Goal: Information Seeking & Learning: Stay updated

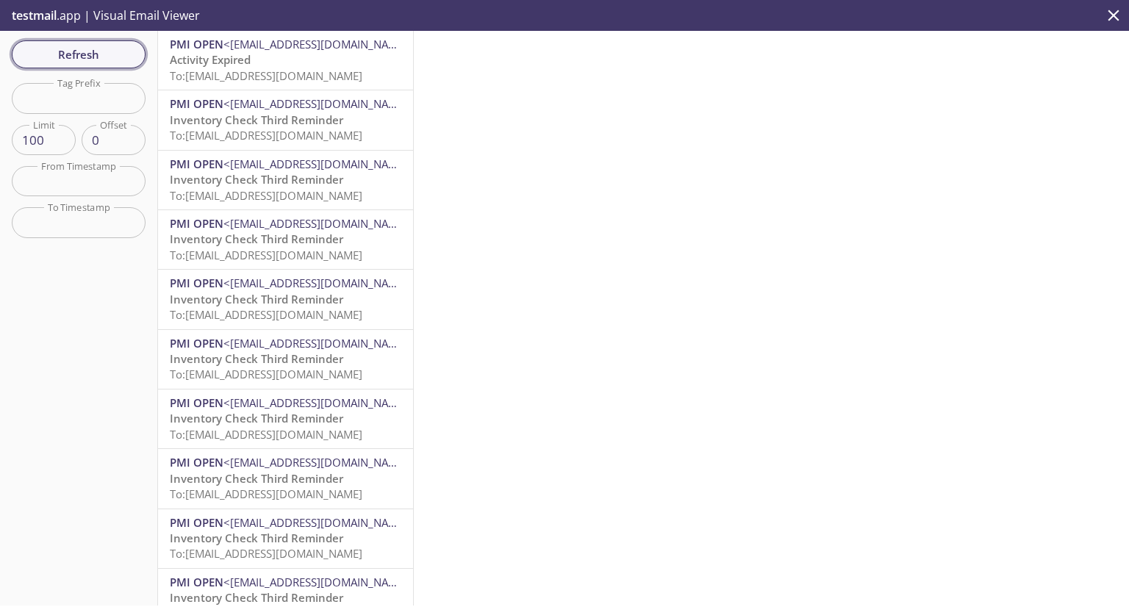
click at [93, 60] on span "Refresh" at bounding box center [79, 54] width 110 height 19
click at [295, 68] on span "To: [EMAIL_ADDRESS][DOMAIN_NAME]" at bounding box center [266, 75] width 193 height 15
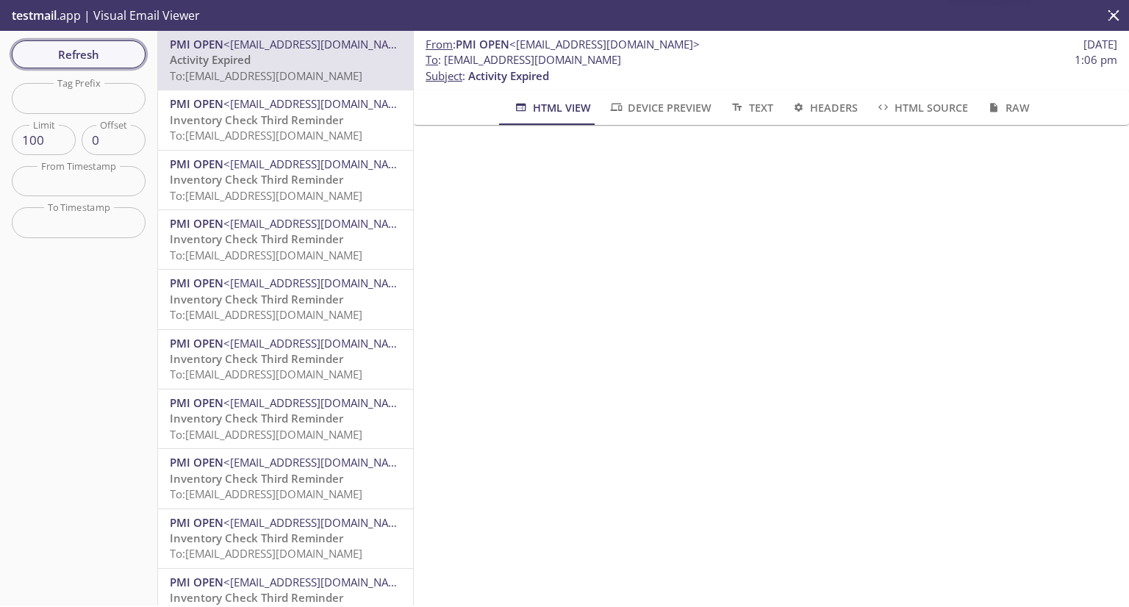
click at [90, 51] on span "Refresh" at bounding box center [79, 54] width 110 height 19
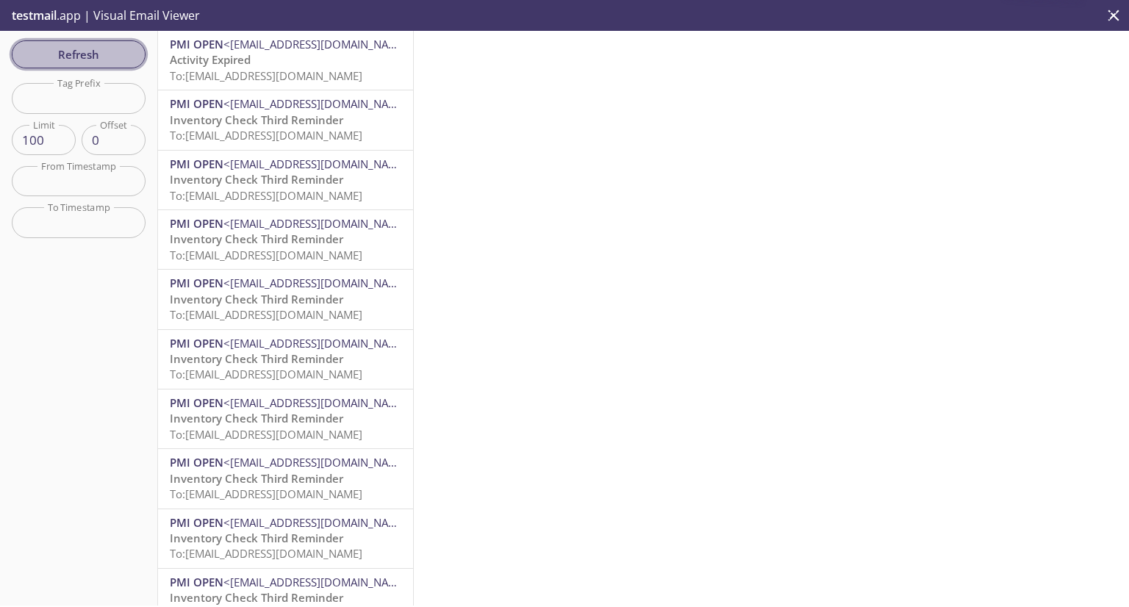
click at [79, 51] on span "Refresh" at bounding box center [79, 54] width 110 height 19
click at [79, 53] on span "Refresh" at bounding box center [79, 54] width 110 height 19
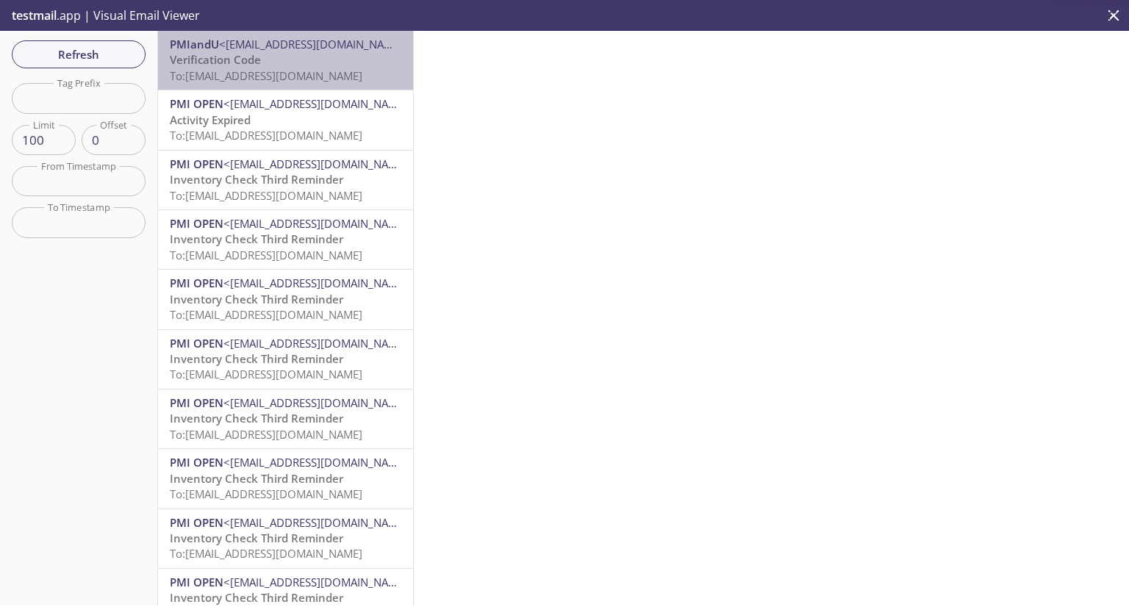
click at [310, 77] on span "To: [EMAIL_ADDRESS][DOMAIN_NAME]" at bounding box center [266, 75] width 193 height 15
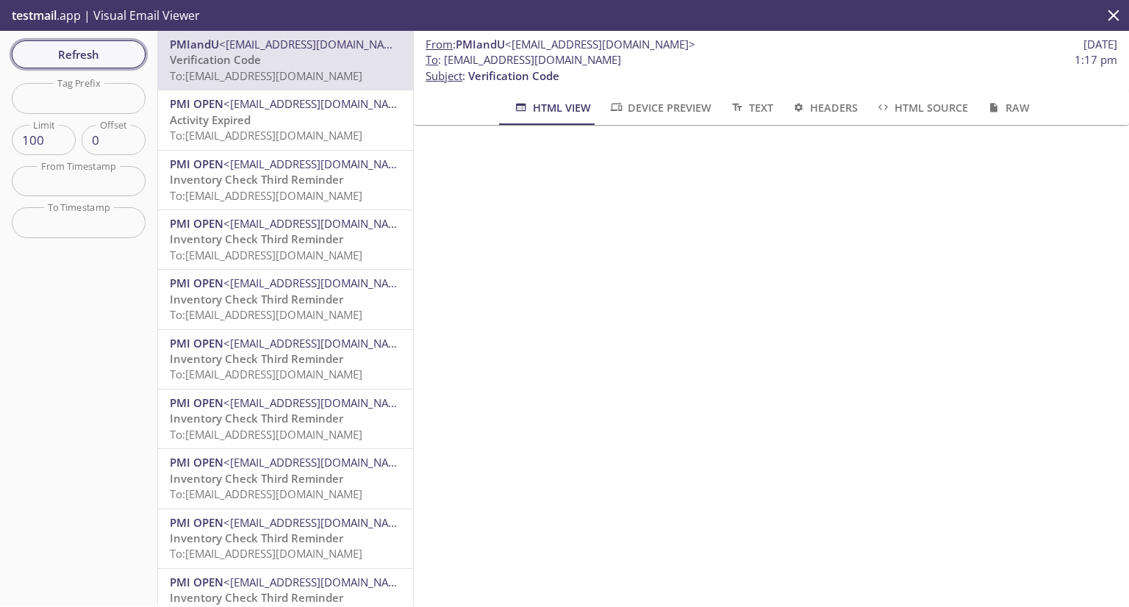
click at [114, 53] on span "Refresh" at bounding box center [79, 54] width 110 height 19
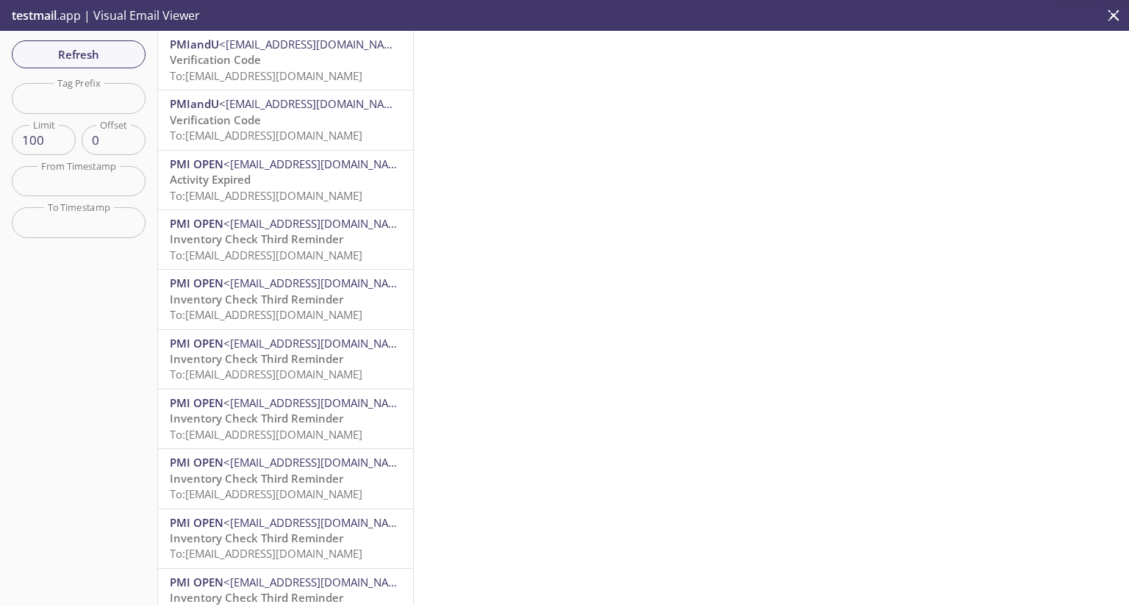
click at [262, 68] on span "To: [EMAIL_ADDRESS][DOMAIN_NAME]" at bounding box center [266, 75] width 193 height 15
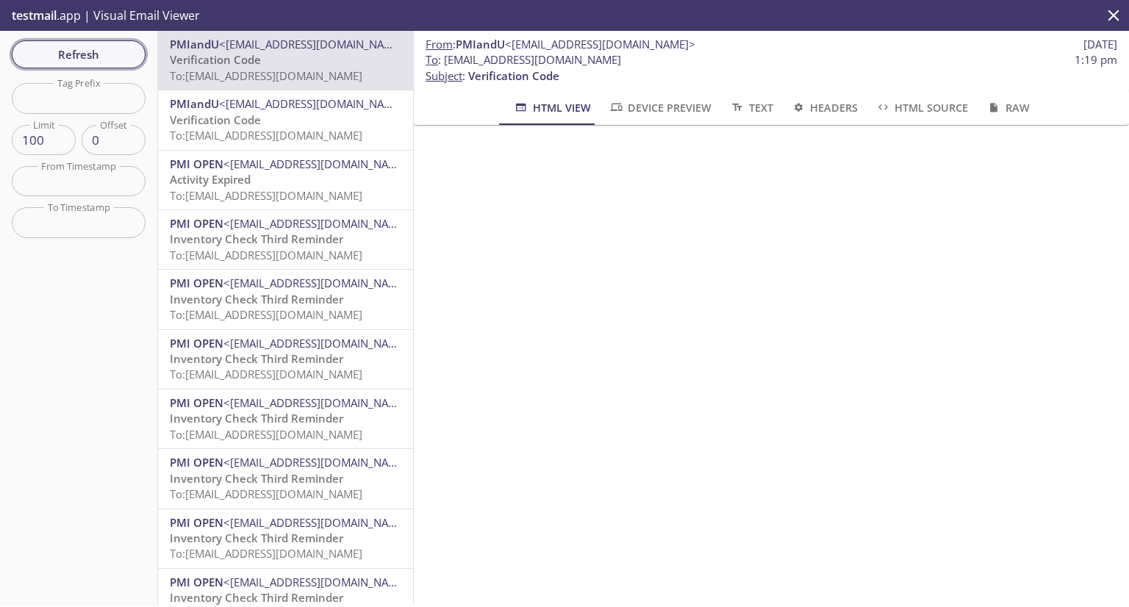
click at [84, 58] on span "Refresh" at bounding box center [79, 54] width 110 height 19
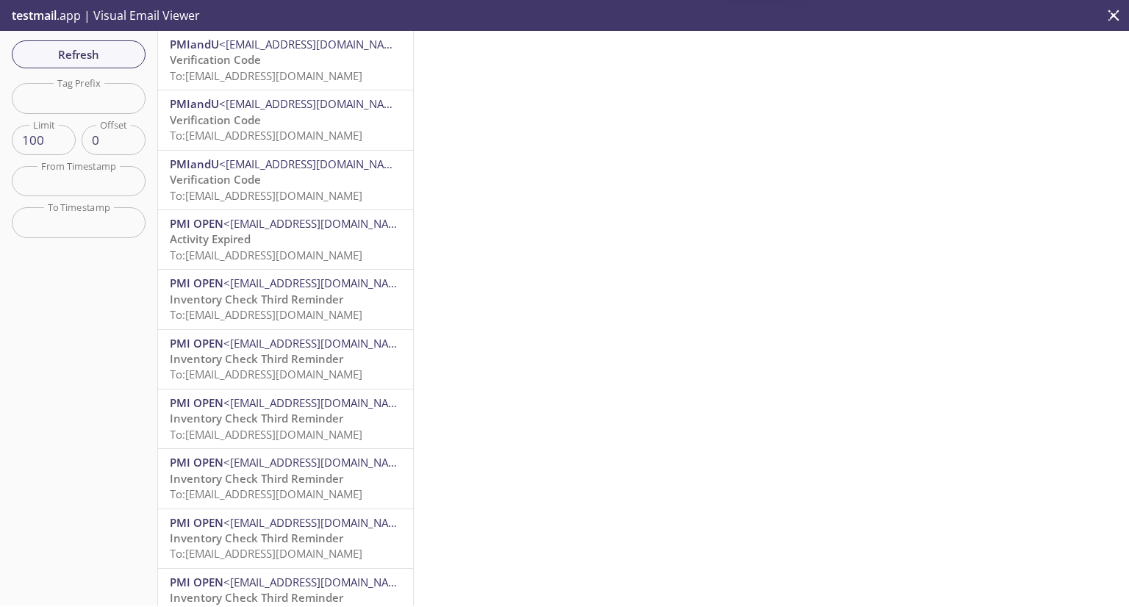
click at [268, 78] on span "To: [EMAIL_ADDRESS][DOMAIN_NAME]" at bounding box center [266, 75] width 193 height 15
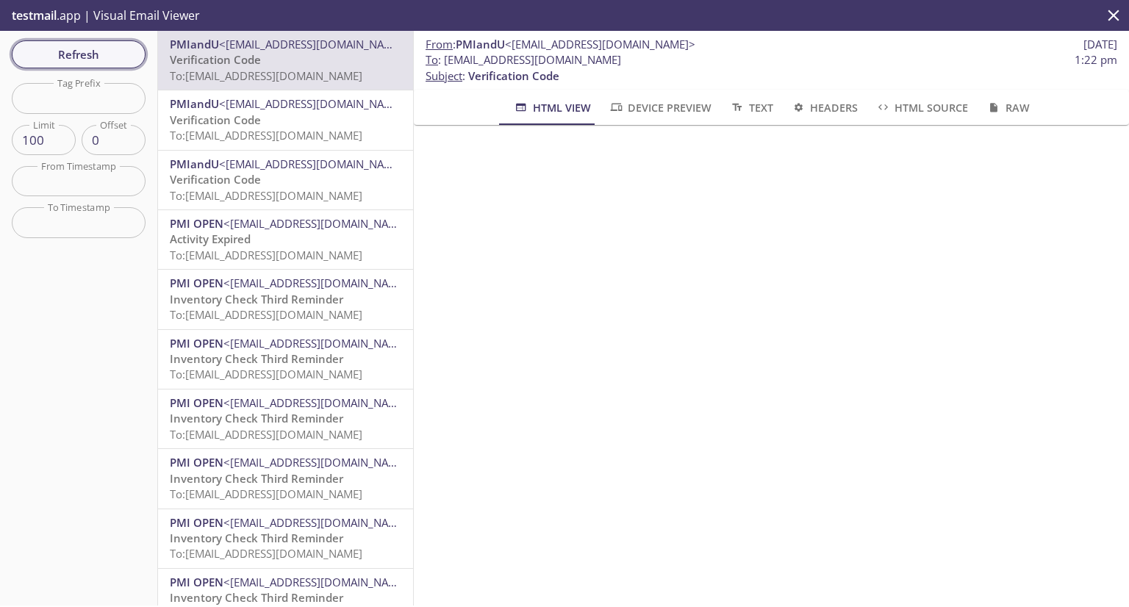
click at [67, 57] on span "Refresh" at bounding box center [79, 54] width 110 height 19
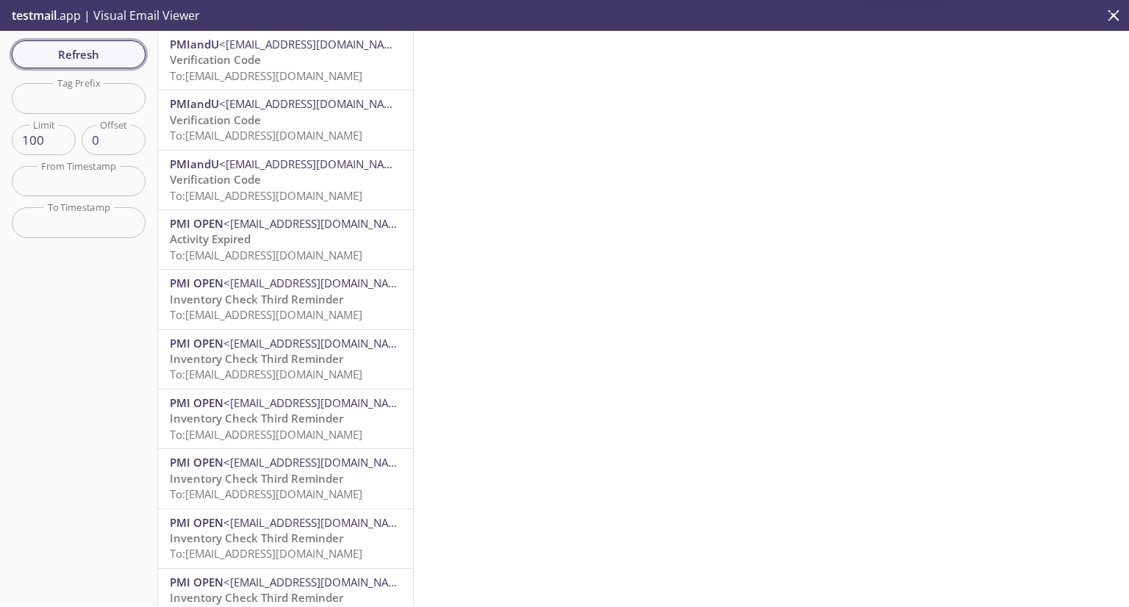
click at [97, 54] on span "Refresh" at bounding box center [79, 54] width 110 height 19
click at [247, 68] on span "To: [EMAIL_ADDRESS][DOMAIN_NAME]" at bounding box center [266, 75] width 193 height 15
